Goal: Task Accomplishment & Management: Manage account settings

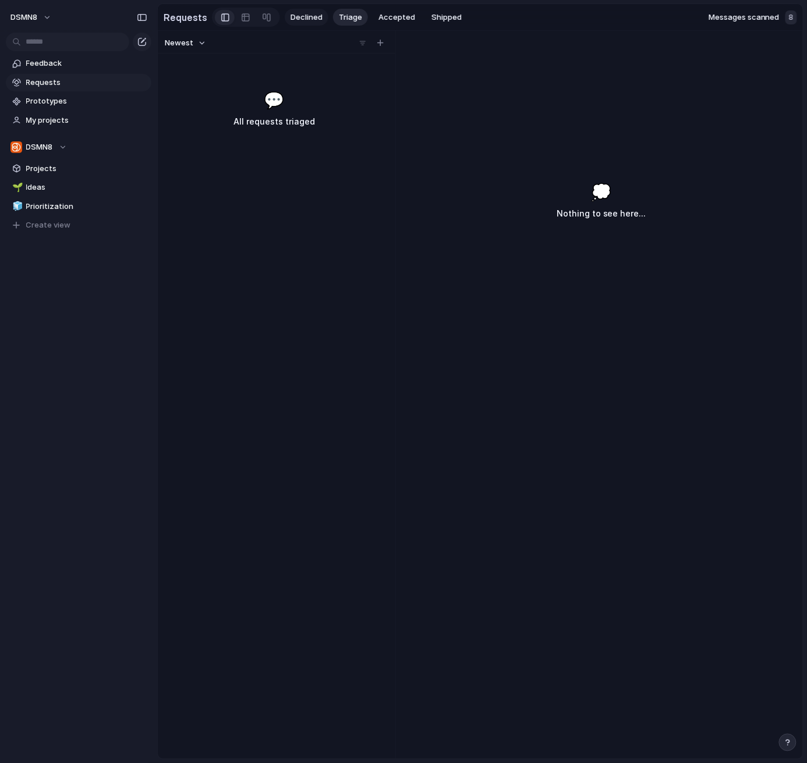
click at [304, 19] on span "Declined" at bounding box center [307, 18] width 32 height 12
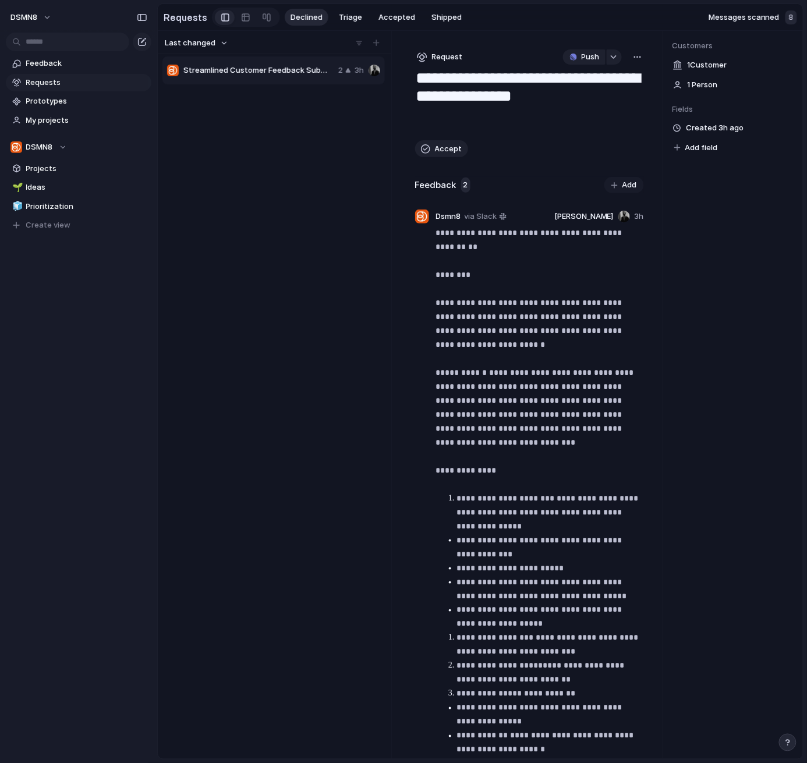
click at [637, 59] on div "button" at bounding box center [637, 56] width 9 height 9
click at [607, 133] on li "Delete" at bounding box center [606, 137] width 71 height 19
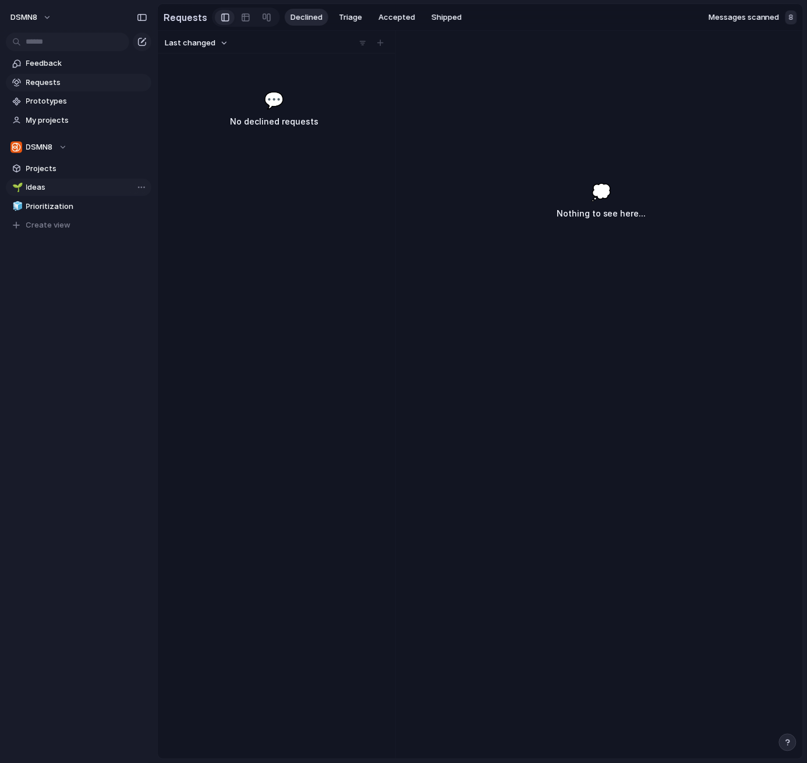
click at [69, 183] on span "Ideas" at bounding box center [86, 188] width 121 height 12
